Goal: Task Accomplishment & Management: Complete application form

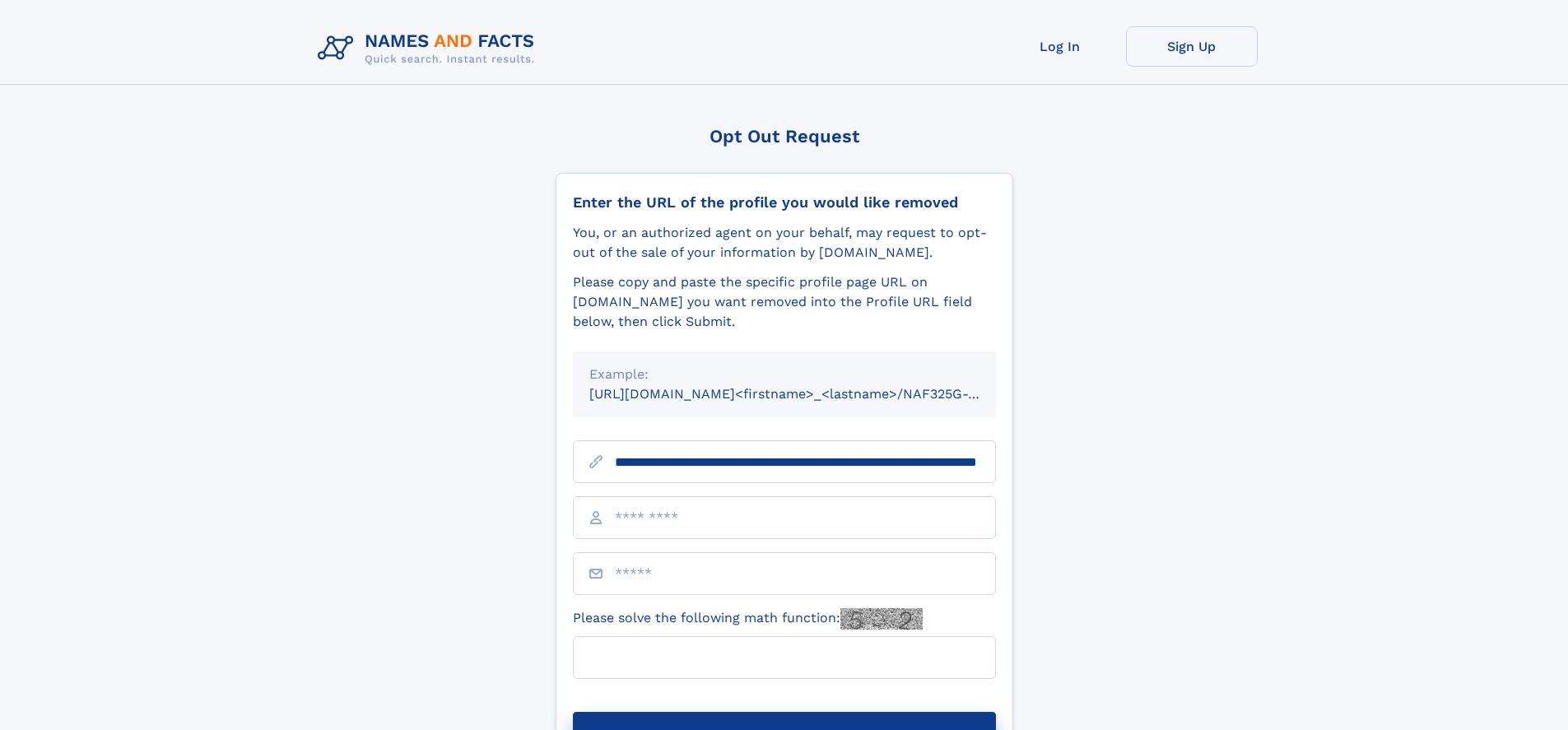
scroll to position [0, 174]
type input "**********"
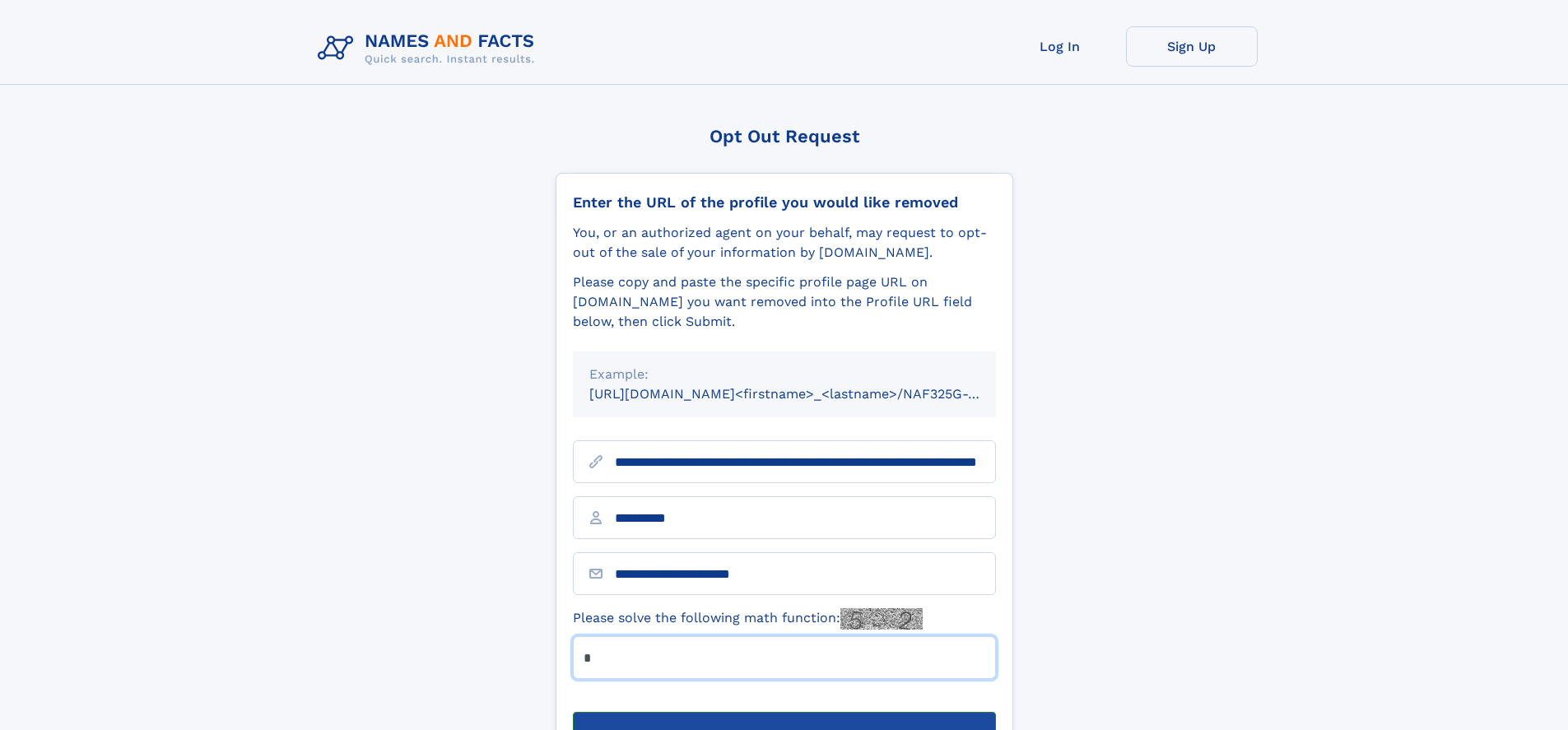
type input "*"
click at [784, 712] on button "Submit Opt Out Request" at bounding box center [784, 738] width 423 height 52
